Goal: Task Accomplishment & Management: Manage account settings

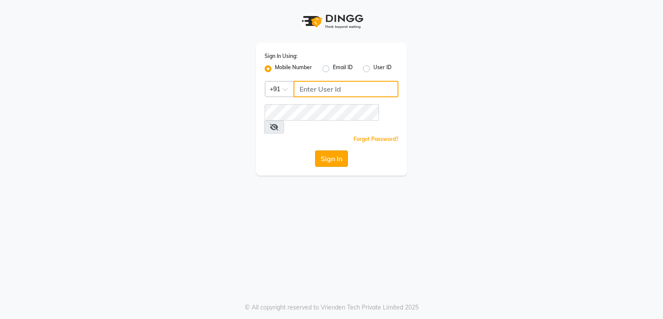
type input "7295029191"
click at [331, 150] on button "Sign In" at bounding box center [331, 158] width 33 height 16
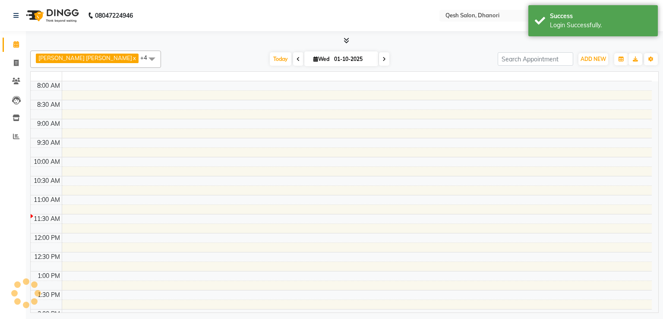
select select "en"
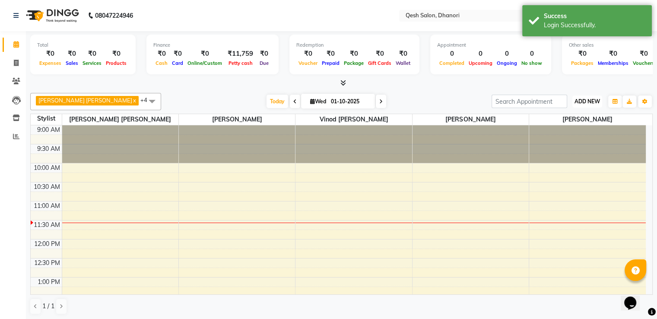
click at [589, 101] on span "ADD NEW" at bounding box center [586, 101] width 25 height 6
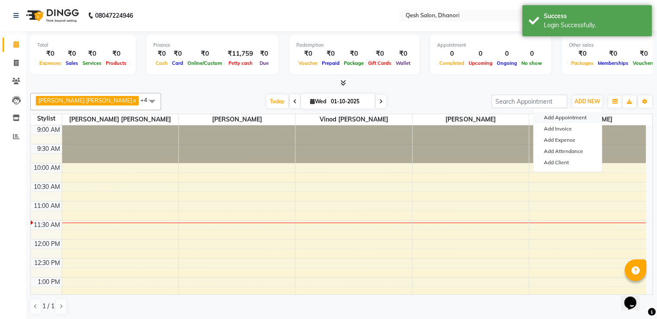
click at [575, 118] on button "Add Appointment" at bounding box center [567, 117] width 68 height 11
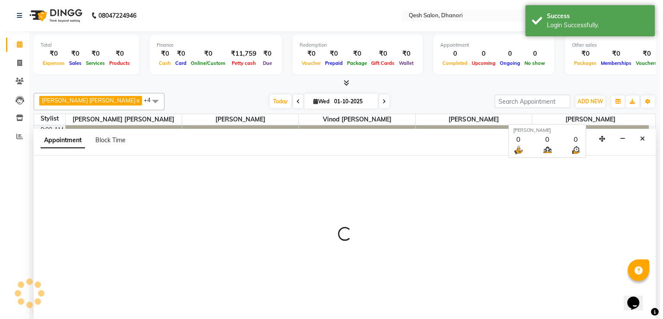
scroll to position [0, 0]
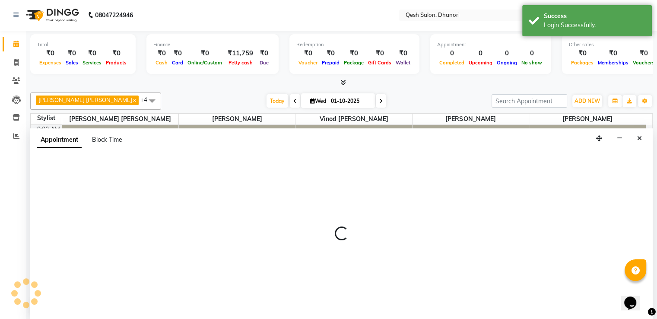
select select "600"
select select "tentative"
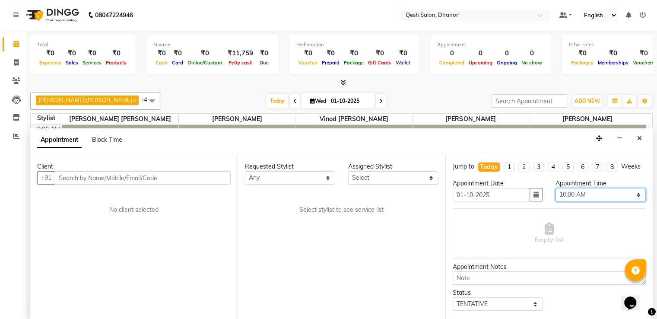
click at [593, 201] on select "Select 10:00 AM 10:15 AM 10:30 AM 10:45 AM 11:00 AM 11:15 AM 11:30 AM 11:45 AM …" at bounding box center [600, 194] width 90 height 13
select select "720"
click at [555, 195] on select "Select 10:00 AM 10:15 AM 10:30 AM 10:45 AM 11:00 AM 11:15 AM 11:30 AM 11:45 AM …" at bounding box center [600, 194] width 90 height 13
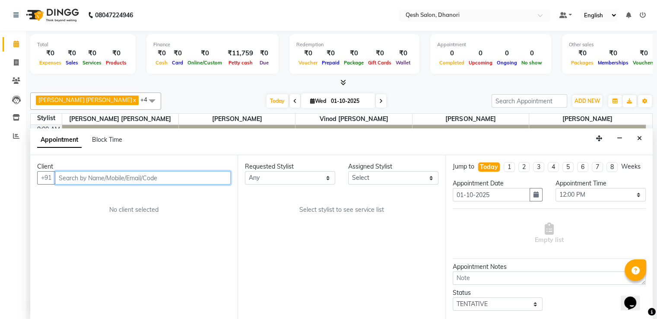
click at [124, 179] on input "text" at bounding box center [143, 177] width 176 height 13
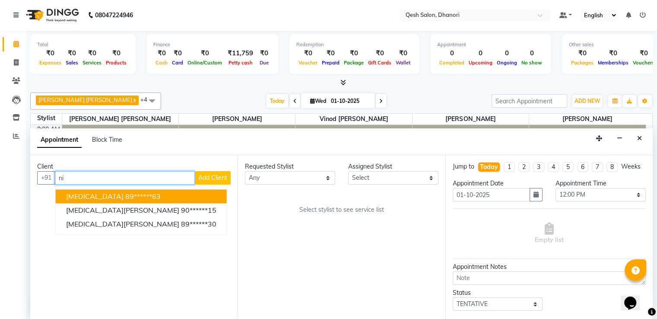
type input "n"
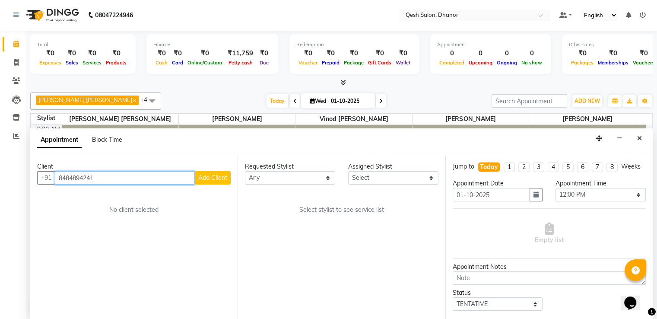
type input "8484894241"
click at [202, 174] on span "Add Client" at bounding box center [212, 178] width 29 height 8
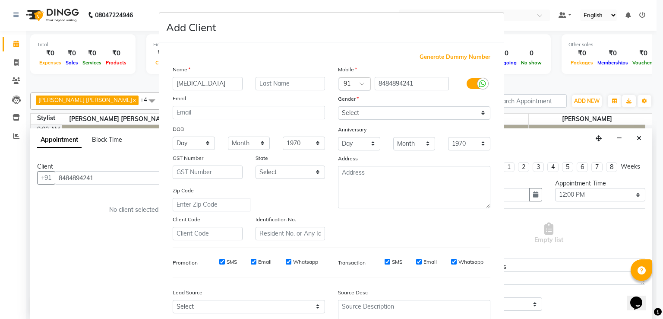
type input "[MEDICAL_DATA]"
type input "[PERSON_NAME]"
click at [354, 117] on select "Select [DEMOGRAPHIC_DATA] [DEMOGRAPHIC_DATA] Other Prefer Not To Say" at bounding box center [414, 112] width 152 height 13
select select "[DEMOGRAPHIC_DATA]"
click at [338, 107] on select "Select [DEMOGRAPHIC_DATA] [DEMOGRAPHIC_DATA] Other Prefer Not To Say" at bounding box center [414, 112] width 152 height 13
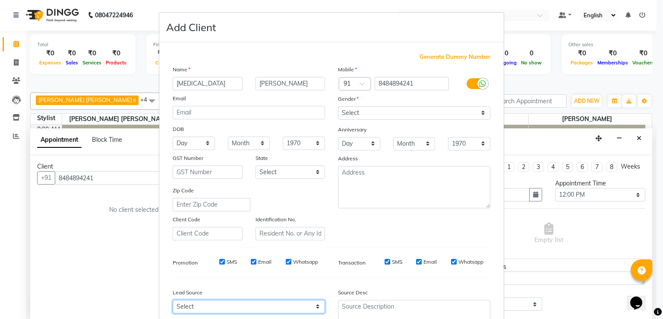
click at [185, 307] on select "Select Walk-in Referral Internet Friend Word of Mouth Advertisement Facebook Ju…" at bounding box center [249, 306] width 152 height 13
select select "51694"
click at [173, 303] on select "Select Walk-in Referral Internet Friend Word of Mouth Advertisement Facebook Ju…" at bounding box center [249, 306] width 152 height 13
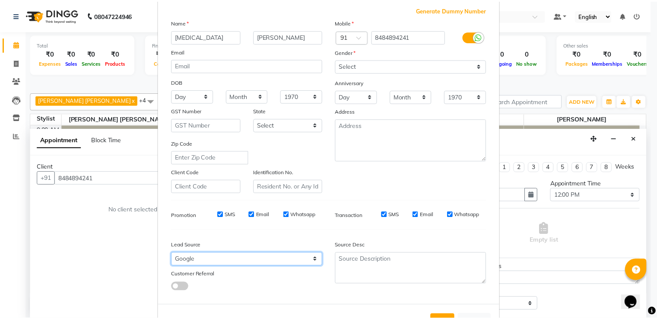
scroll to position [84, 0]
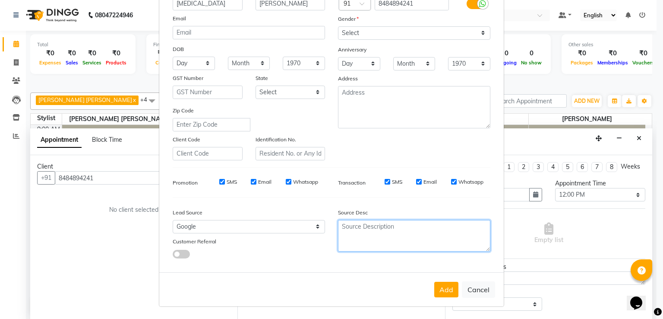
click at [379, 241] on textarea at bounding box center [414, 236] width 152 height 32
type textarea "call"
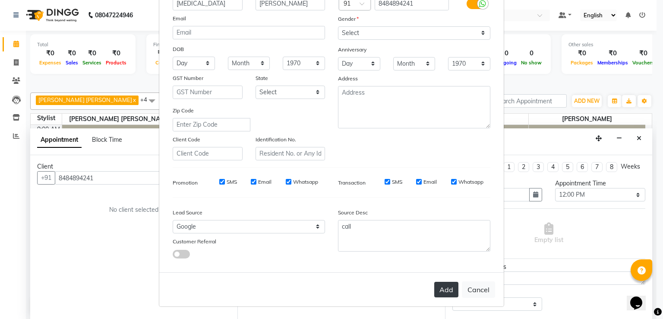
click at [446, 292] on button "Add" at bounding box center [446, 290] width 24 height 16
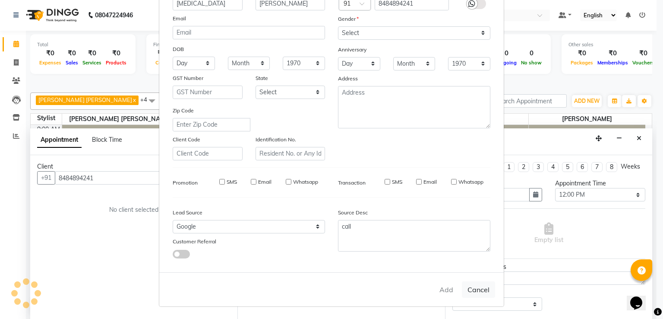
type input "84******41"
select select
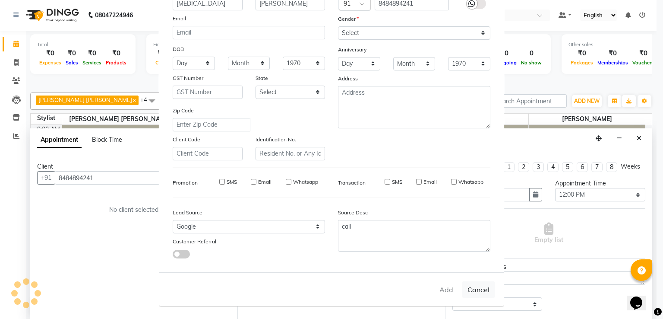
select select
checkbox input "false"
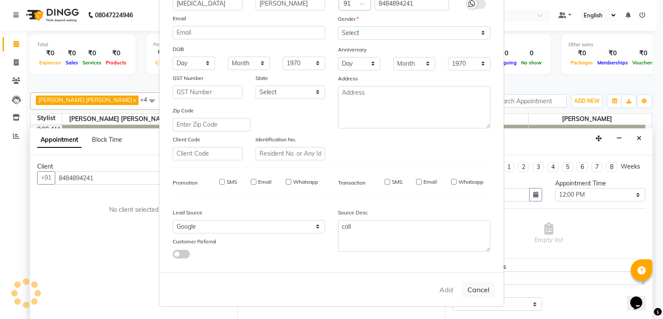
checkbox input "false"
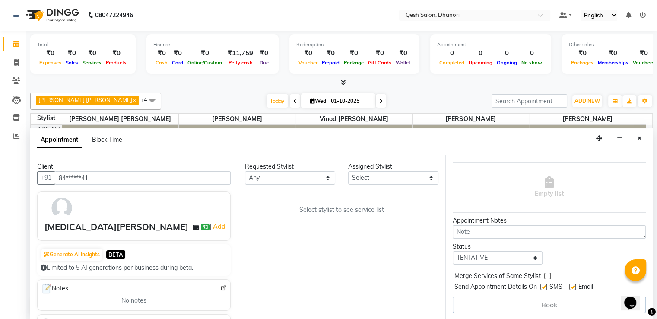
scroll to position [0, 0]
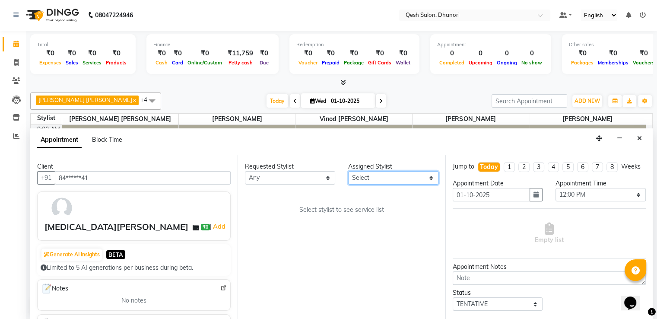
click at [376, 177] on select "Select [PERSON_NAME] [PERSON_NAME] [PERSON_NAME] [PERSON_NAME] Salon [PERSON_NA…" at bounding box center [393, 177] width 90 height 13
select select "85050"
click at [348, 171] on select "Select [PERSON_NAME] [PERSON_NAME] [PERSON_NAME] [PERSON_NAME] Salon [PERSON_NA…" at bounding box center [393, 177] width 90 height 13
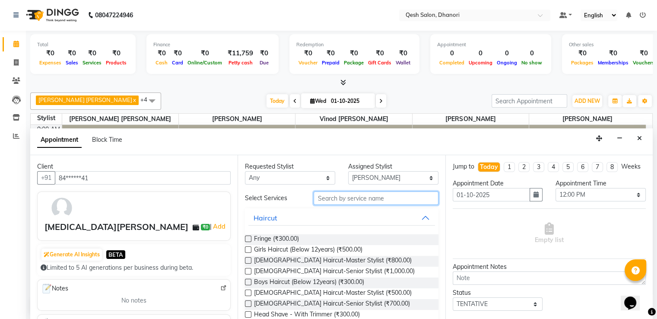
click at [345, 191] on input "text" at bounding box center [375, 197] width 124 height 13
click at [251, 269] on label at bounding box center [248, 271] width 6 height 6
click at [250, 269] on input "checkbox" at bounding box center [248, 272] width 6 height 6
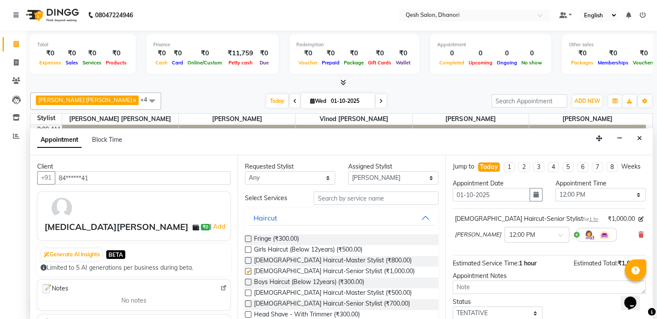
checkbox input "false"
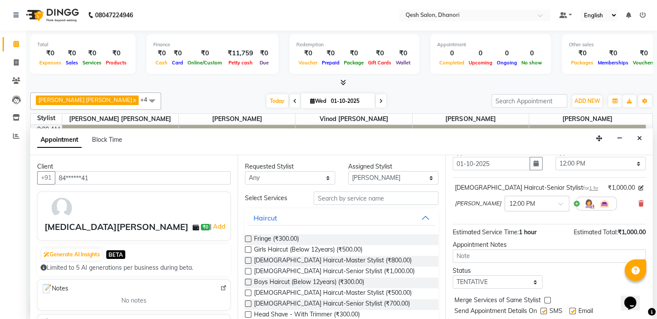
scroll to position [62, 0]
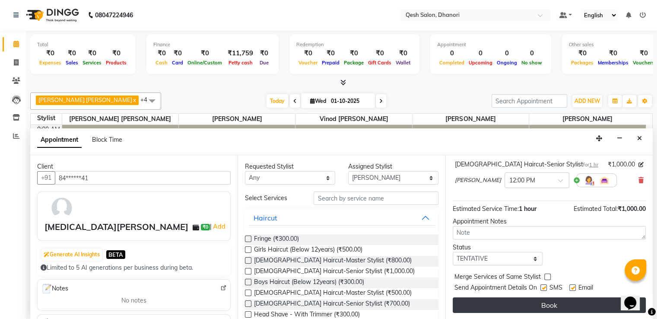
click at [507, 302] on button "Book" at bounding box center [548, 305] width 193 height 16
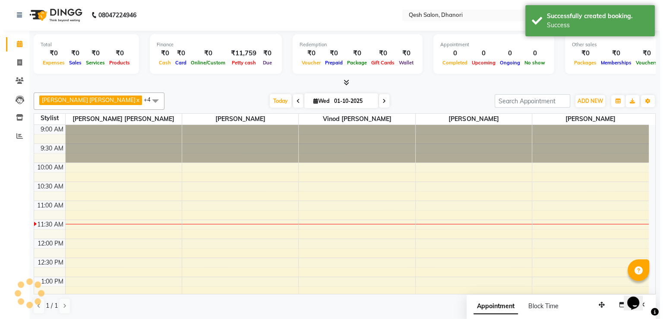
scroll to position [0, 0]
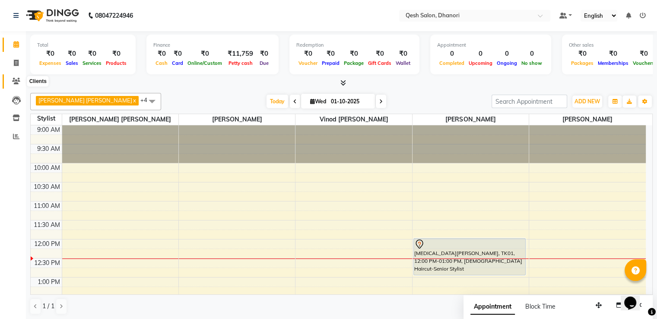
click at [12, 76] on span at bounding box center [16, 81] width 15 height 10
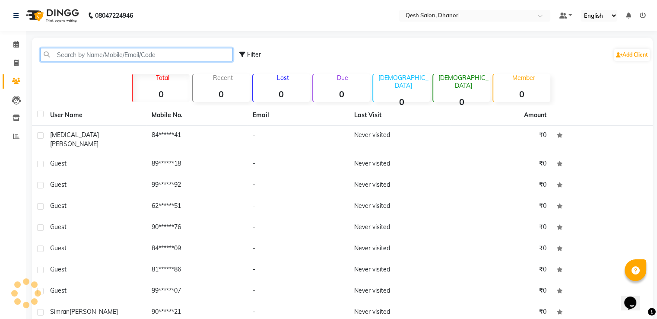
click at [101, 54] on input "text" at bounding box center [136, 54] width 193 height 13
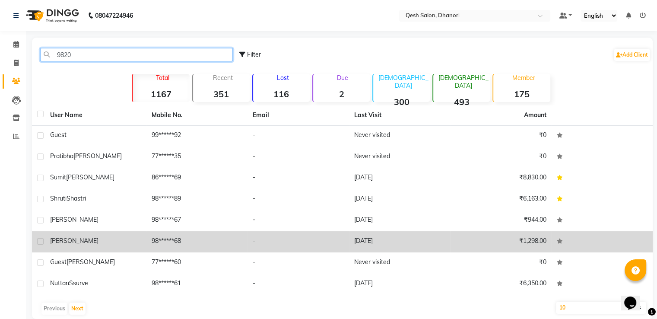
type input "9820"
click at [92, 238] on div "[PERSON_NAME]" at bounding box center [95, 240] width 91 height 9
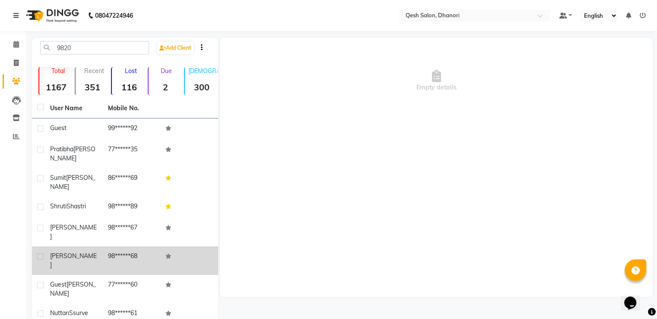
click at [64, 252] on span "[PERSON_NAME]" at bounding box center [73, 260] width 47 height 17
click at [42, 253] on label at bounding box center [40, 256] width 6 height 6
click at [42, 254] on input "checkbox" at bounding box center [40, 257] width 6 height 6
checkbox input "true"
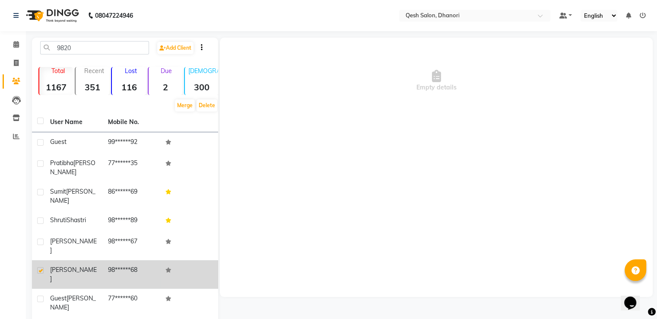
click at [110, 260] on td "98******68" at bounding box center [132, 274] width 58 height 28
click at [82, 265] on div "[PERSON_NAME]" at bounding box center [73, 274] width 47 height 18
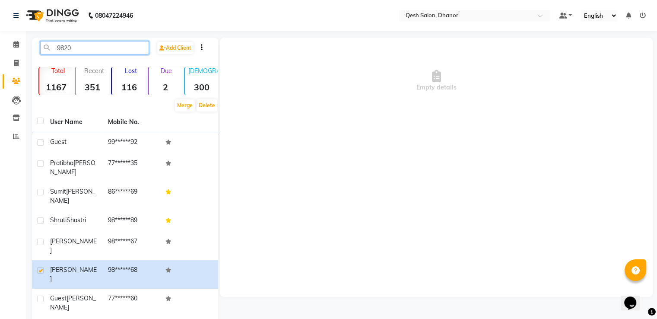
click at [77, 52] on input "9820" at bounding box center [94, 47] width 109 height 13
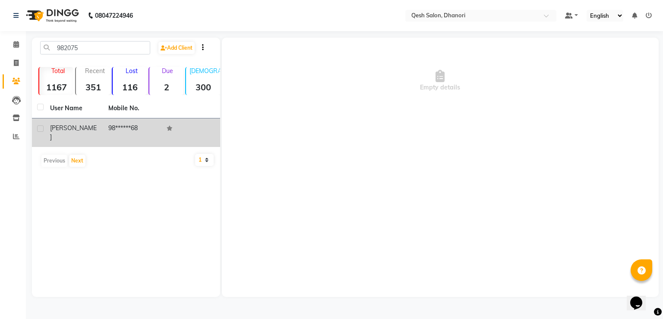
click at [67, 124] on span "[PERSON_NAME]" at bounding box center [73, 132] width 47 height 17
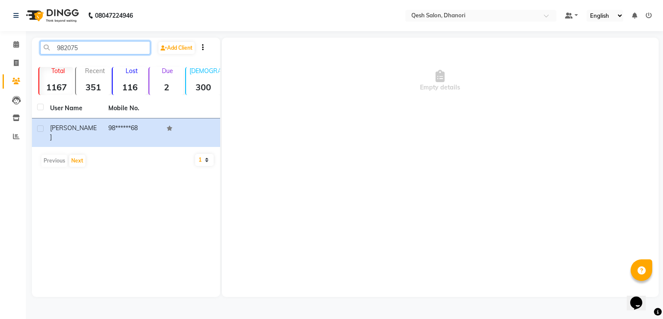
click at [99, 46] on input "982075" at bounding box center [95, 47] width 110 height 13
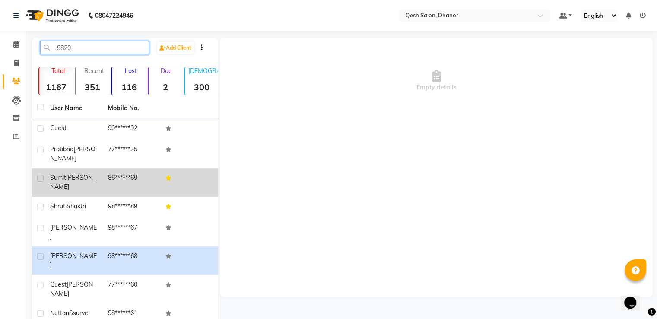
type input "9820"
click at [70, 174] on span "[PERSON_NAME]" at bounding box center [72, 182] width 45 height 17
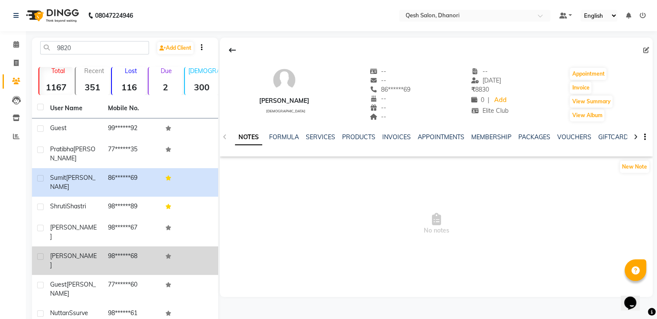
click at [57, 252] on span "[PERSON_NAME]" at bounding box center [73, 260] width 47 height 17
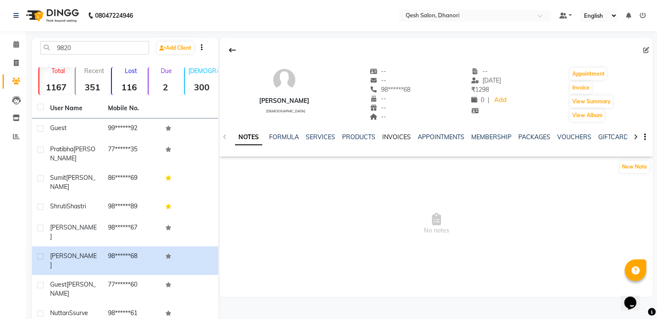
click at [389, 140] on link "INVOICES" at bounding box center [396, 137] width 28 height 8
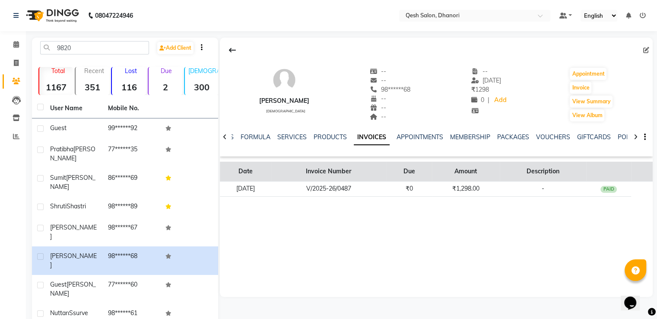
click at [370, 180] on th "Invoice Number" at bounding box center [328, 171] width 115 height 20
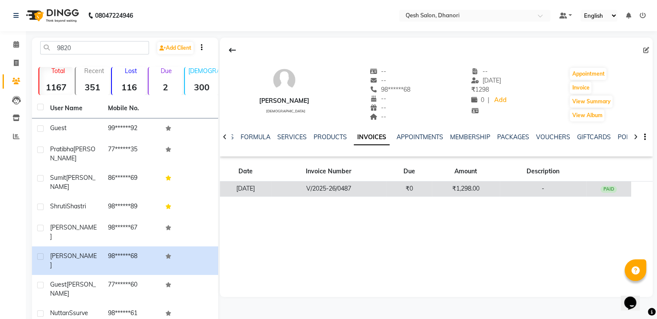
click at [367, 185] on td "V/2025-26/0487" at bounding box center [328, 188] width 115 height 15
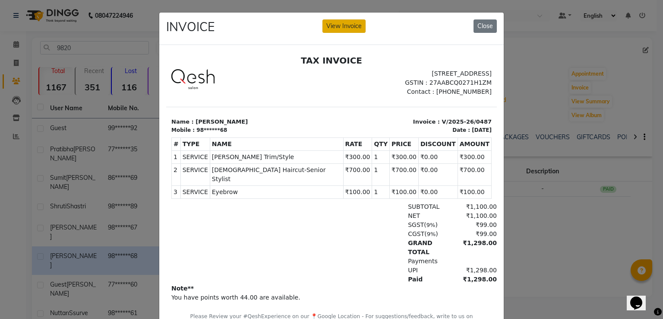
click at [348, 23] on button "View Invoice" at bounding box center [344, 25] width 43 height 13
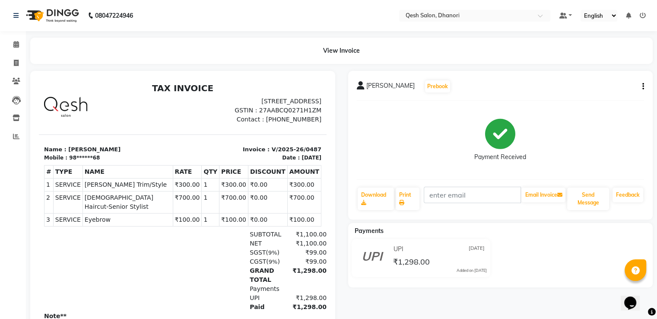
click at [643, 87] on icon "button" at bounding box center [643, 86] width 2 height 0
click at [558, 123] on div "Payment Received" at bounding box center [501, 140] width 288 height 65
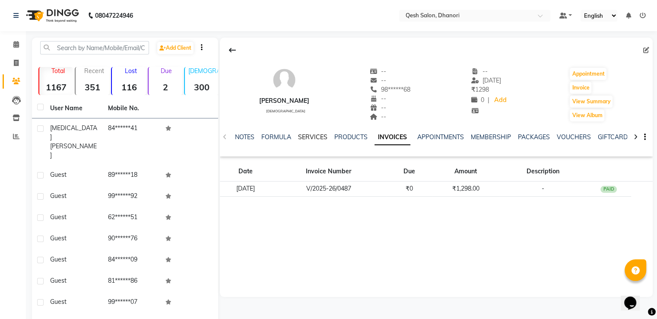
click at [318, 137] on link "SERVICES" at bounding box center [312, 137] width 29 height 8
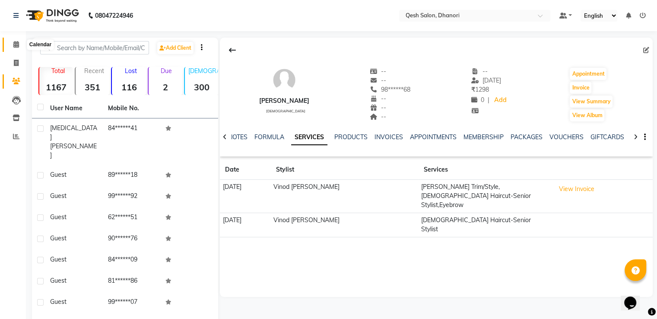
click at [12, 44] on span at bounding box center [16, 45] width 15 height 10
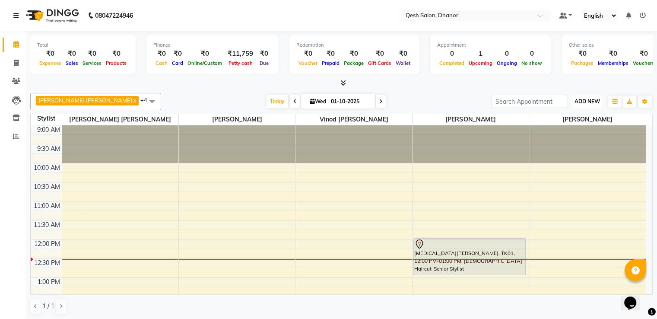
click at [587, 100] on span "ADD NEW" at bounding box center [586, 101] width 25 height 6
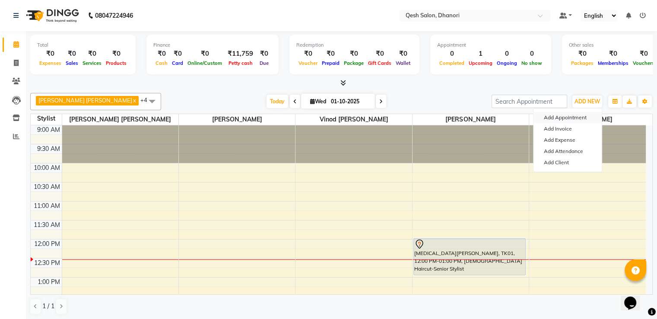
click at [580, 114] on button "Add Appointment" at bounding box center [567, 117] width 68 height 11
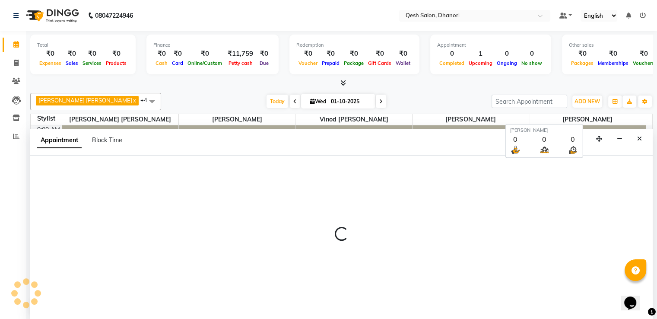
scroll to position [0, 0]
select select "600"
select select "tentative"
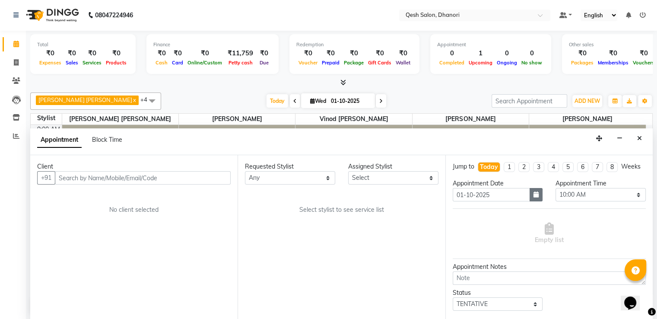
click at [529, 201] on button "button" at bounding box center [535, 194] width 13 height 13
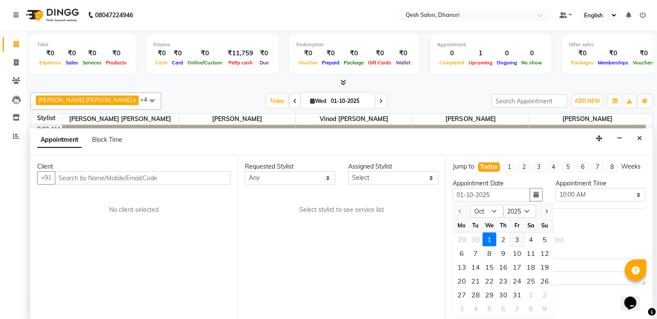
click at [516, 245] on div "3" at bounding box center [517, 239] width 14 height 14
type input "03-10-2025"
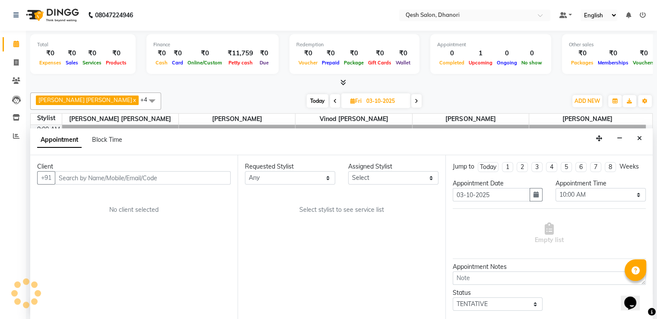
scroll to position [114, 0]
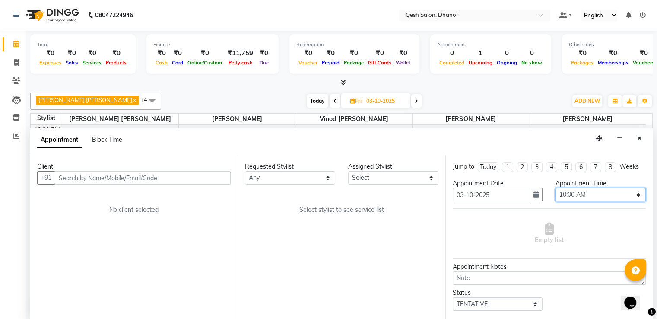
click at [566, 190] on select "Select 10:00 AM 10:15 AM 10:30 AM 10:45 AM 11:00 AM 11:15 AM 11:30 AM 11:45 AM …" at bounding box center [600, 194] width 90 height 13
select select "660"
click at [555, 188] on select "Select 10:00 AM 10:15 AM 10:30 AM 10:45 AM 11:00 AM 11:15 AM 11:30 AM 11:45 AM …" at bounding box center [600, 194] width 90 height 13
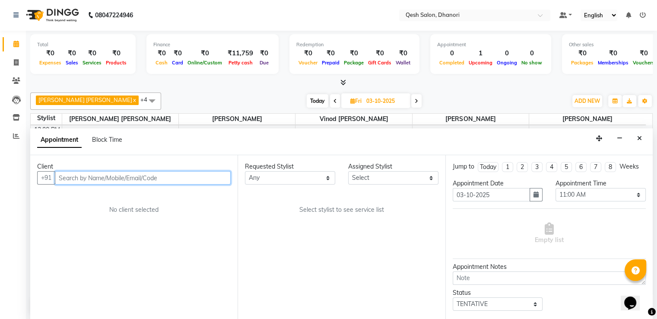
click at [130, 177] on input "text" at bounding box center [143, 177] width 176 height 13
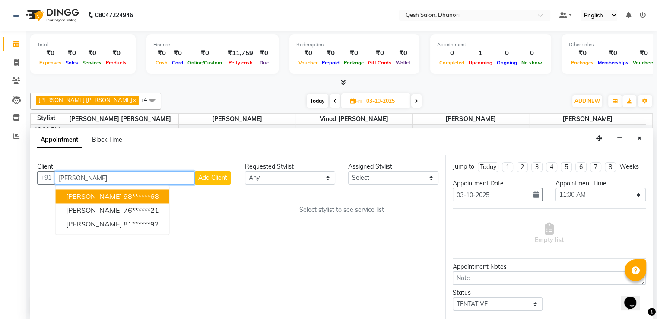
click at [128, 193] on button "[PERSON_NAME] 98******68" at bounding box center [113, 196] width 114 height 14
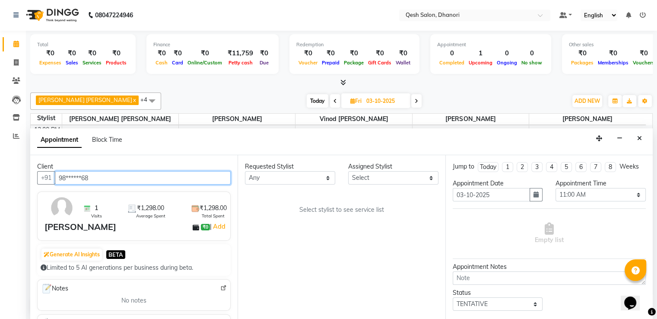
type input "98******68"
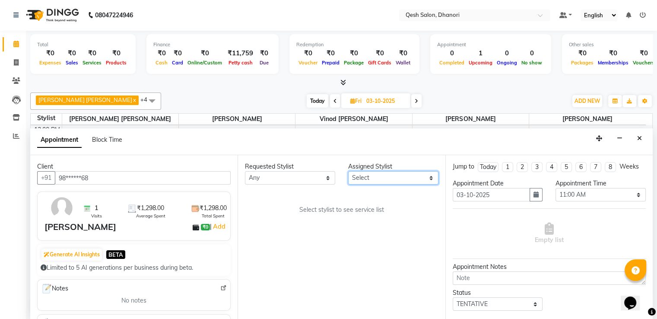
click at [356, 177] on select "Select [PERSON_NAME] [PERSON_NAME] [PERSON_NAME] [PERSON_NAME] Salon [PERSON_NA…" at bounding box center [393, 177] width 90 height 13
select select "83742"
click at [348, 171] on select "Select [PERSON_NAME] [PERSON_NAME] [PERSON_NAME] [PERSON_NAME] Salon [PERSON_NA…" at bounding box center [393, 177] width 90 height 13
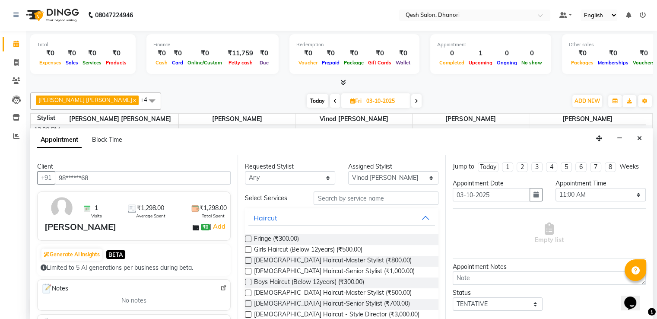
click at [247, 301] on label at bounding box center [248, 303] width 6 height 6
click at [247, 301] on input "checkbox" at bounding box center [248, 304] width 6 height 6
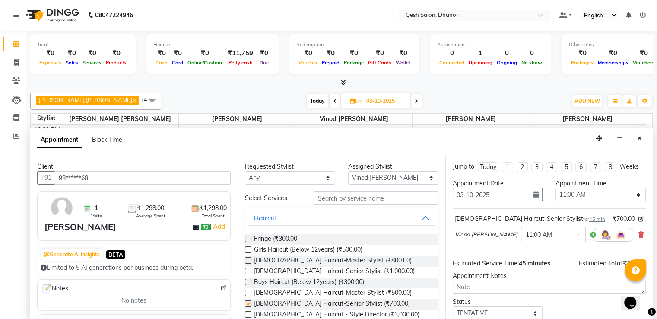
checkbox input "false"
click at [520, 254] on div "[DEMOGRAPHIC_DATA] Haircut-Senior Stylist for 45 min ₹700.00 Vinod [PERSON_NAME…" at bounding box center [548, 232] width 193 height 47
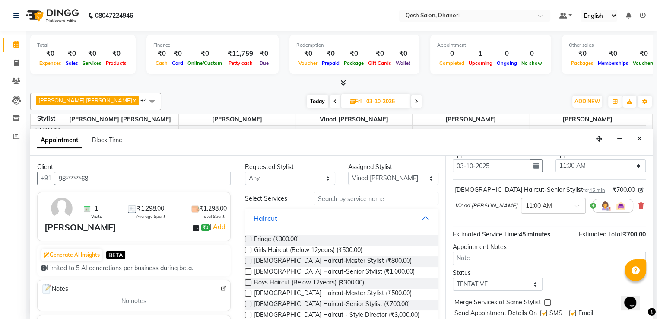
scroll to position [55, 0]
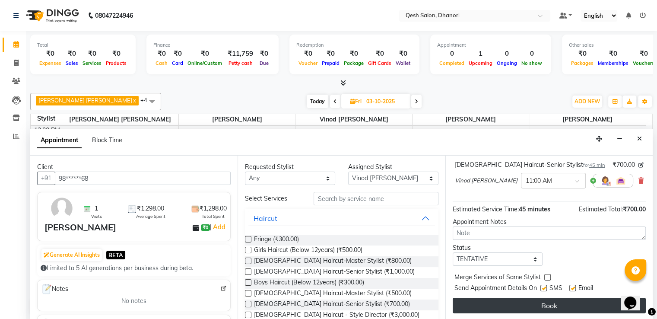
click at [520, 301] on button "Book" at bounding box center [548, 305] width 193 height 16
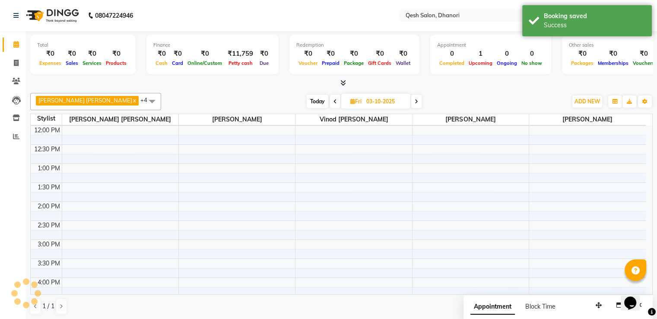
scroll to position [0, 0]
